Goal: Task Accomplishment & Management: Complete application form

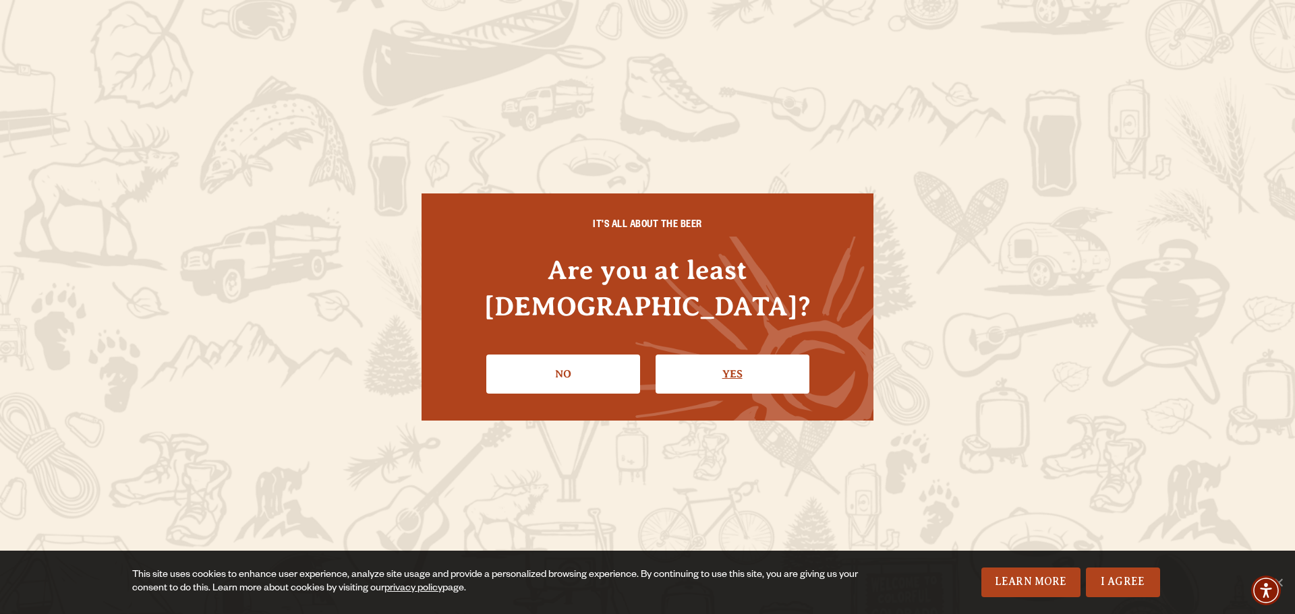
click at [736, 356] on link "Yes" at bounding box center [732, 374] width 154 height 39
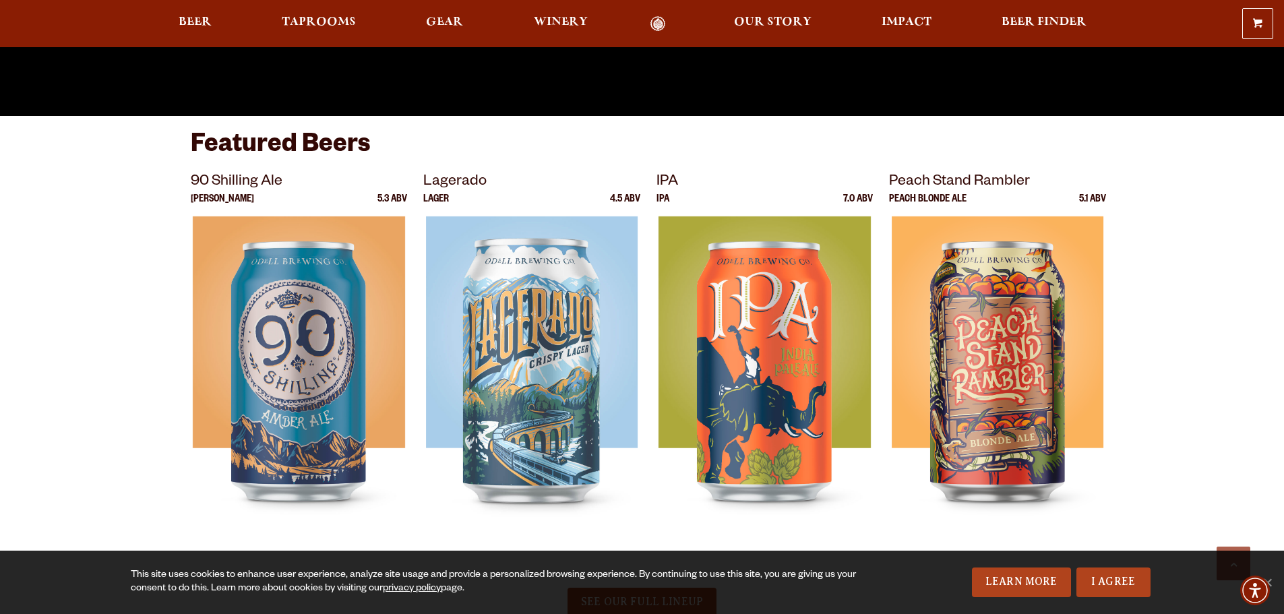
scroll to position [742, 0]
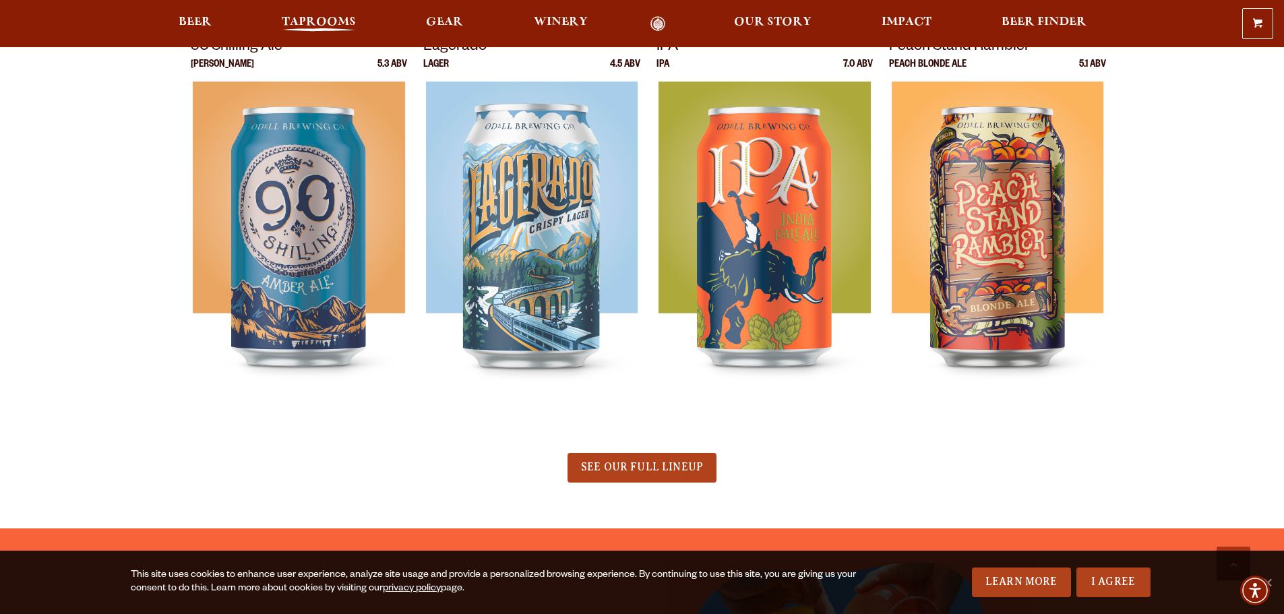
click at [329, 22] on span "Taprooms" at bounding box center [319, 22] width 74 height 11
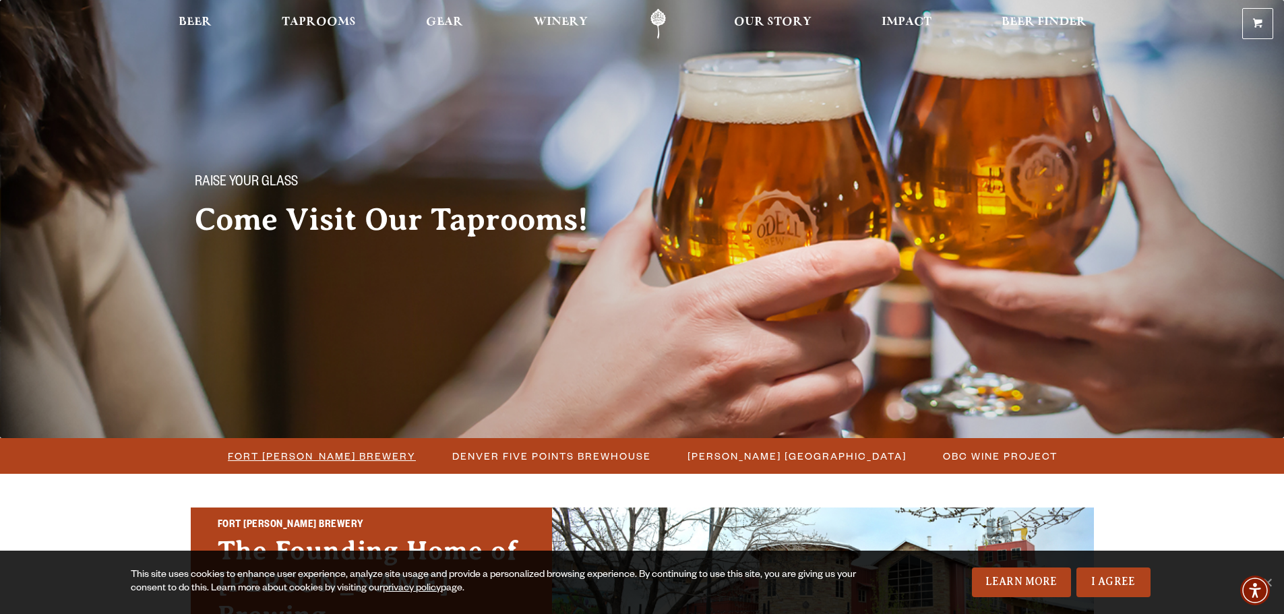
click at [309, 454] on span "Fort [PERSON_NAME] Brewery" at bounding box center [322, 456] width 188 height 20
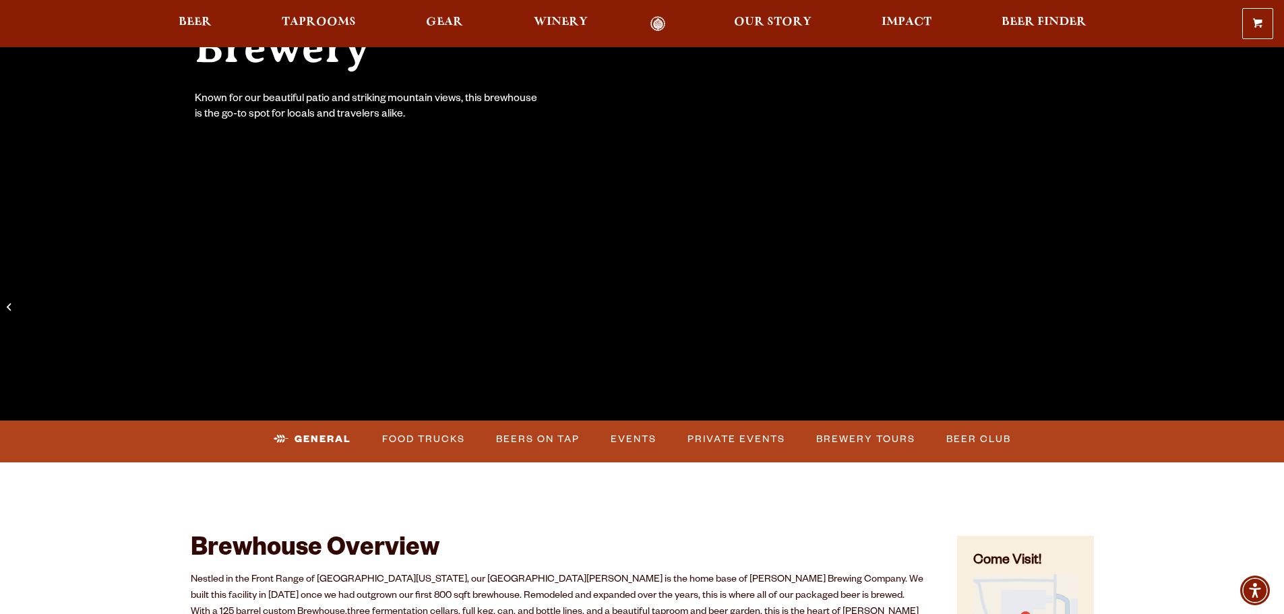
scroll to position [539, 0]
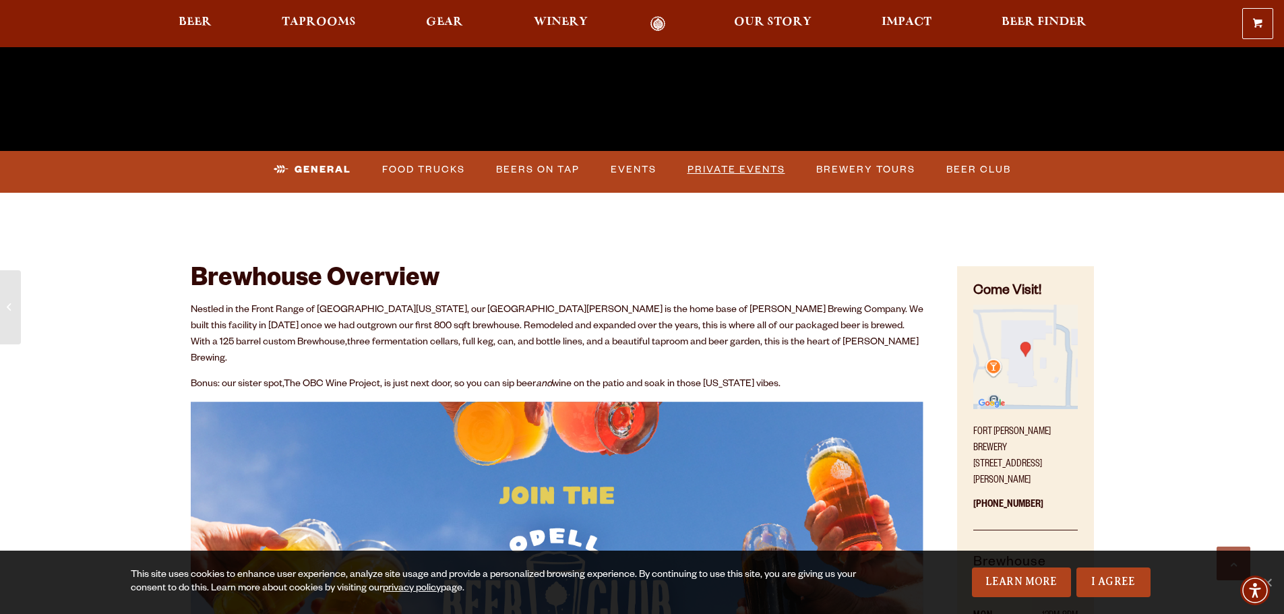
click at [721, 166] on link "Private Events" at bounding box center [736, 169] width 109 height 31
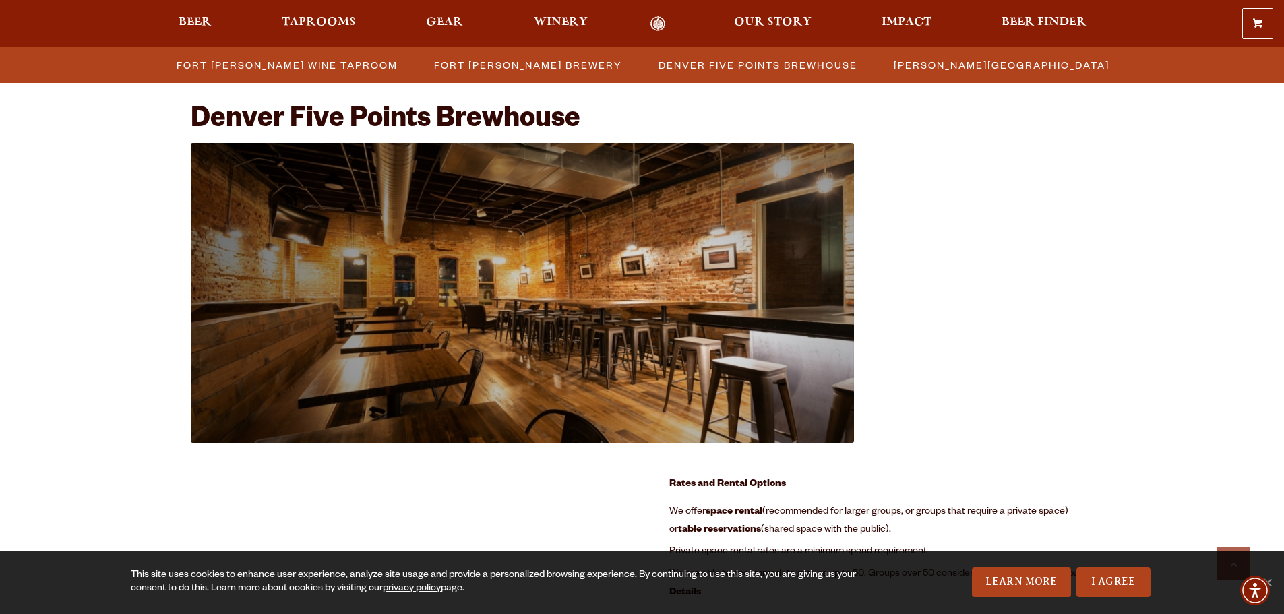
scroll to position [1059, 0]
